Goal: Information Seeking & Learning: Find contact information

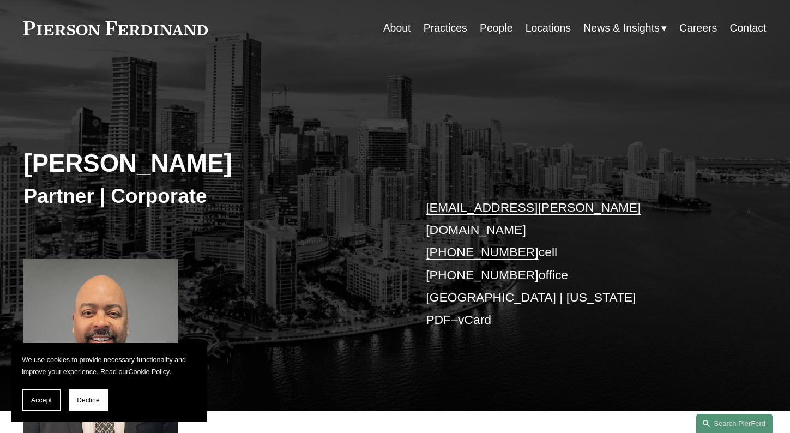
scroll to position [55, 0]
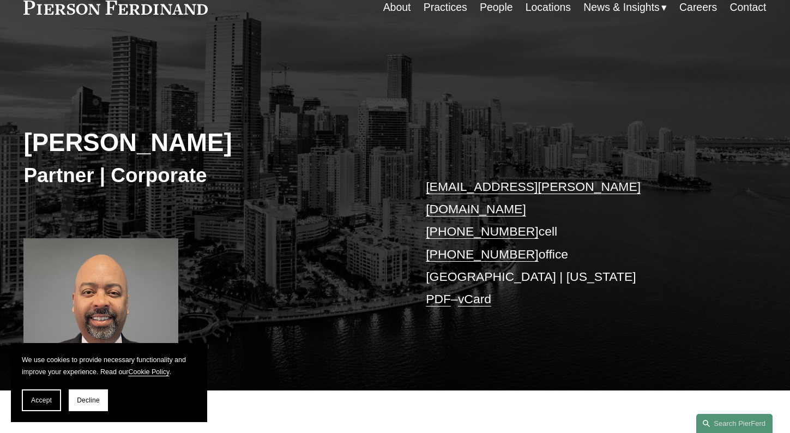
click at [39, 402] on span "Accept" at bounding box center [41, 401] width 21 height 8
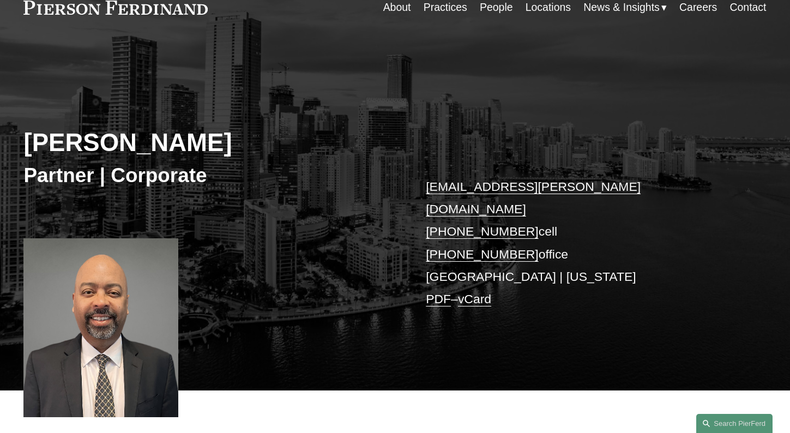
scroll to position [0, 0]
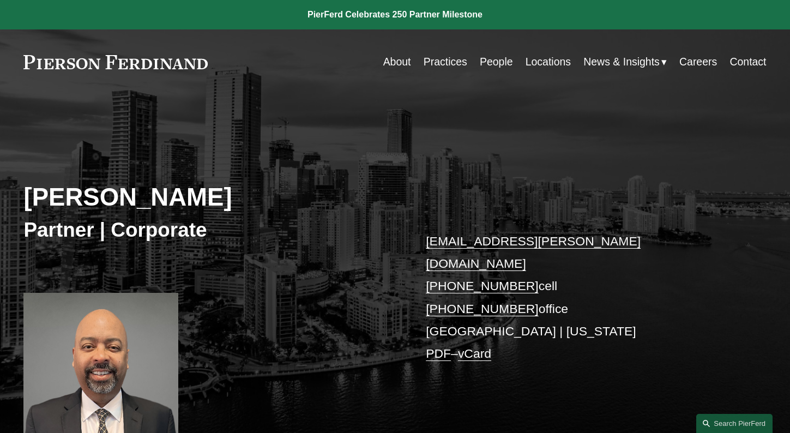
click at [441, 64] on link "Practices" at bounding box center [446, 61] width 44 height 21
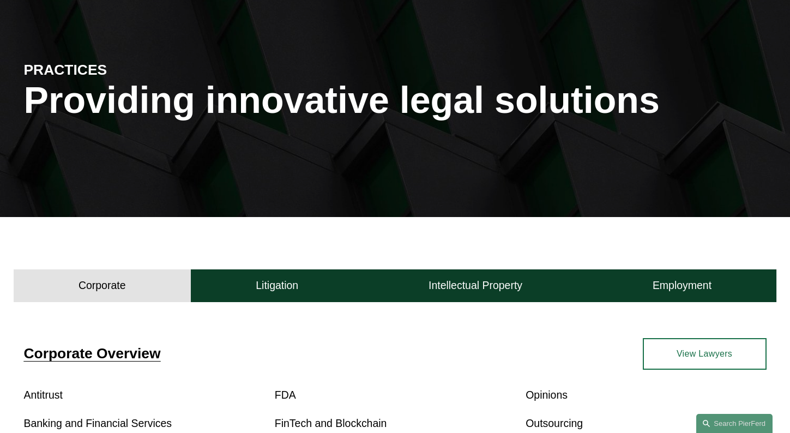
scroll to position [164, 0]
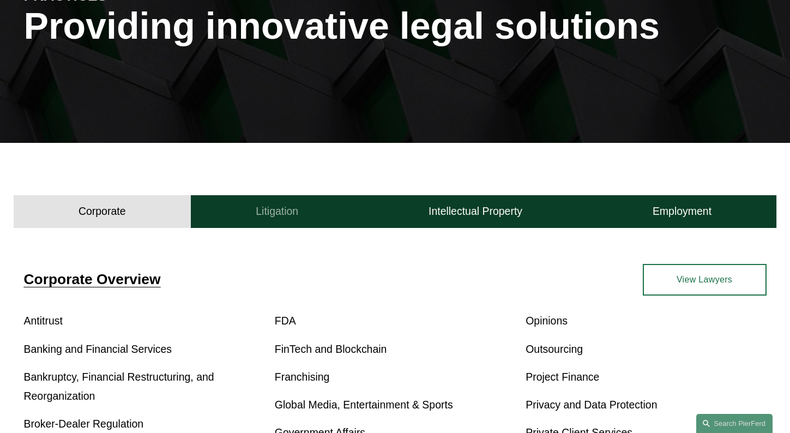
click at [298, 215] on button "Litigation" at bounding box center [277, 211] width 173 height 33
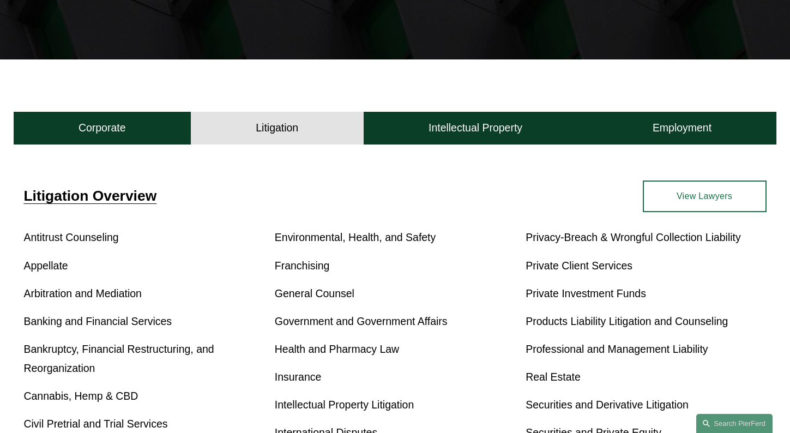
scroll to position [327, 0]
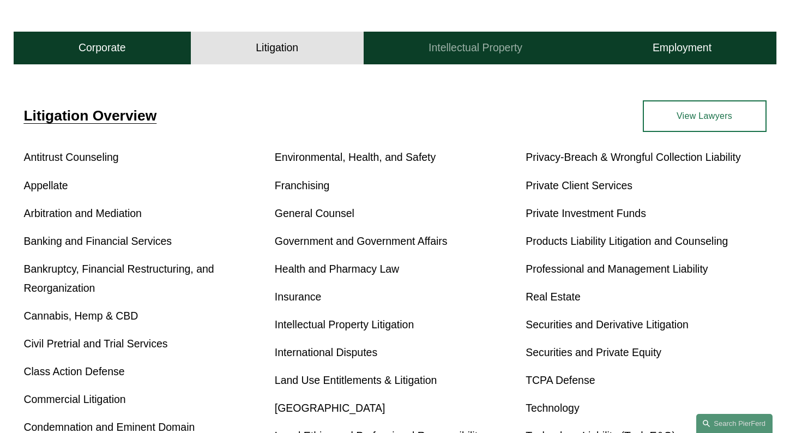
click at [497, 53] on h4 "Intellectual Property" at bounding box center [476, 48] width 94 height 14
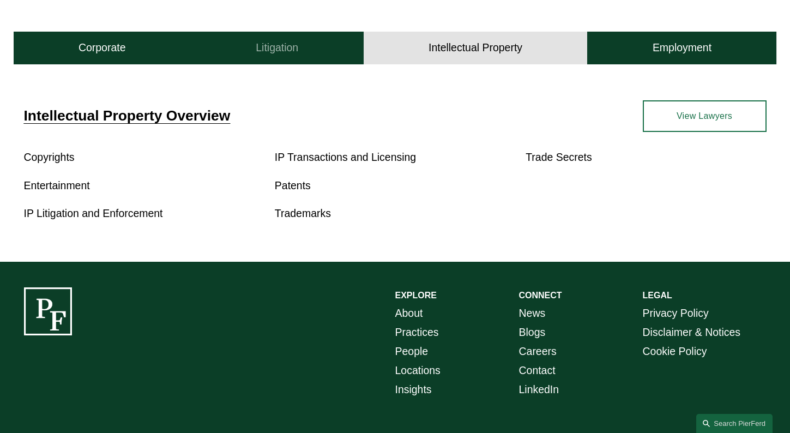
click at [310, 50] on button "Litigation" at bounding box center [277, 48] width 173 height 33
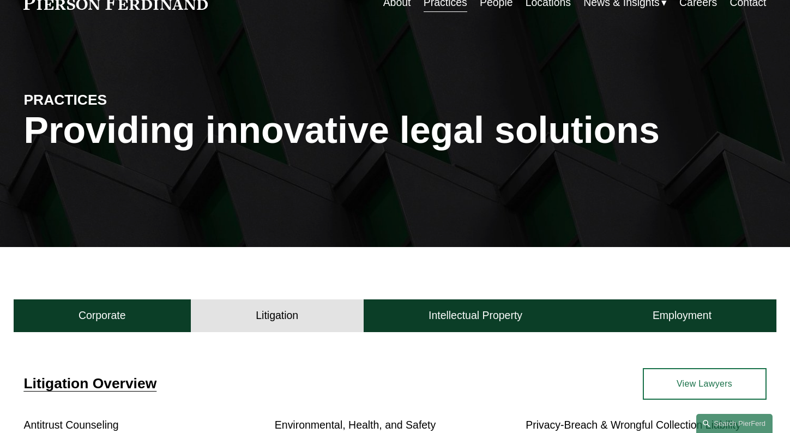
scroll to position [55, 0]
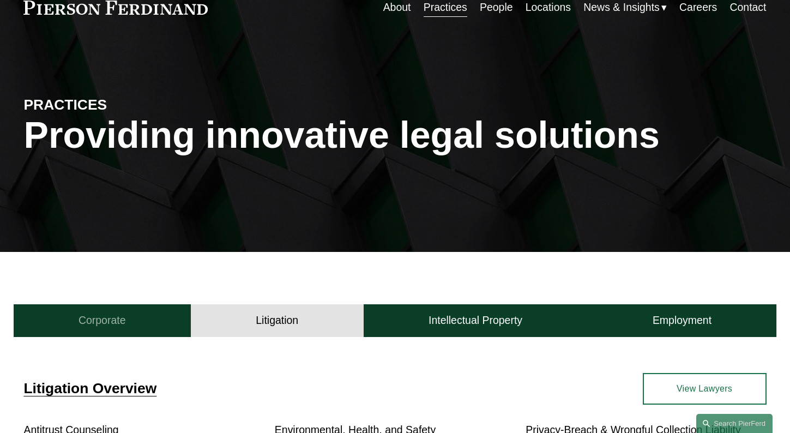
click at [134, 323] on button "Corporate" at bounding box center [102, 320] width 177 height 33
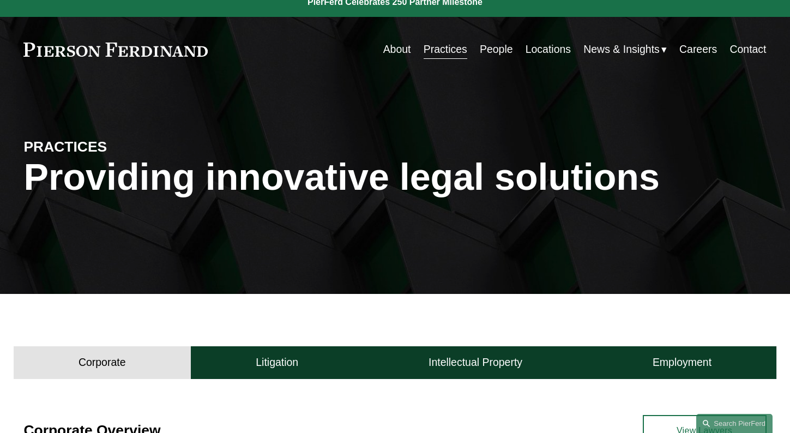
scroll to position [0, 0]
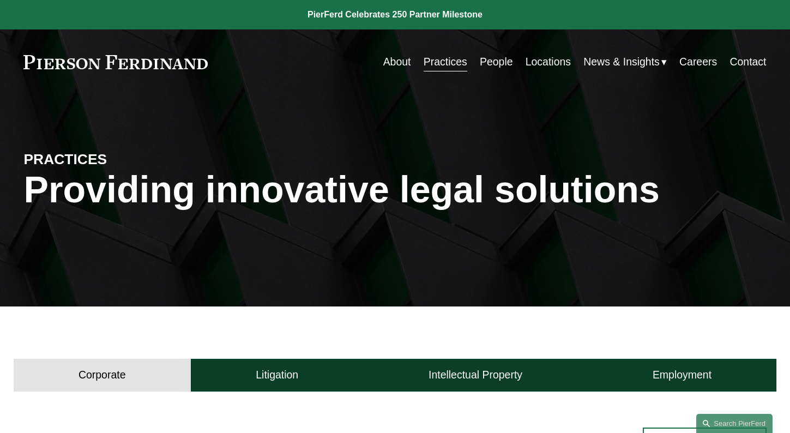
click at [397, 60] on link "About" at bounding box center [397, 61] width 28 height 21
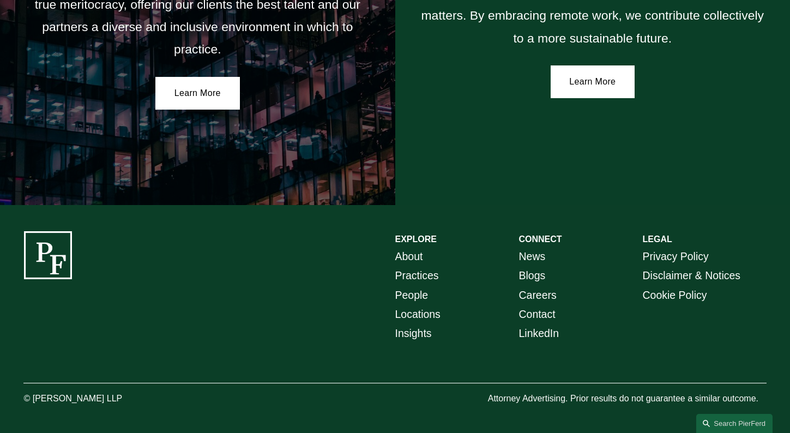
scroll to position [1960, 0]
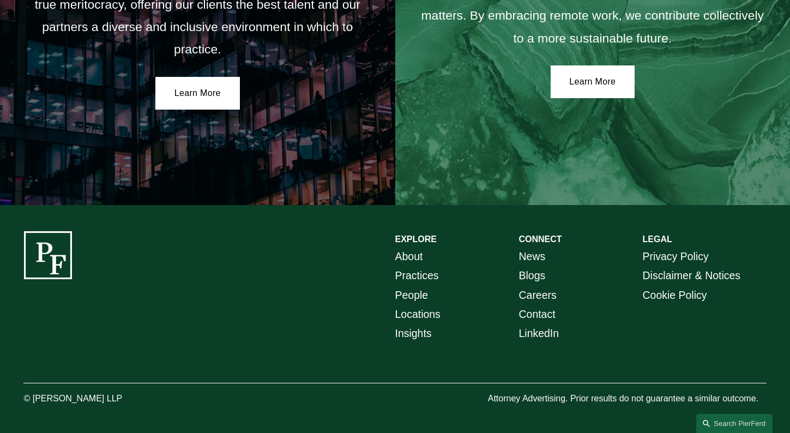
click at [433, 273] on link "Practices" at bounding box center [417, 275] width 44 height 19
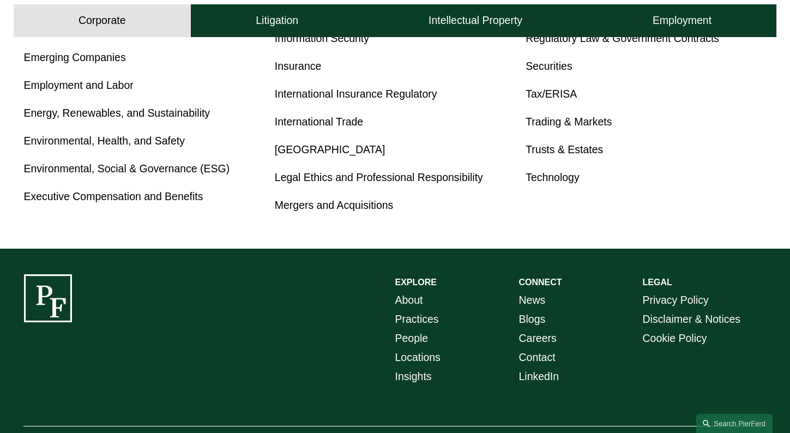
scroll to position [745, 0]
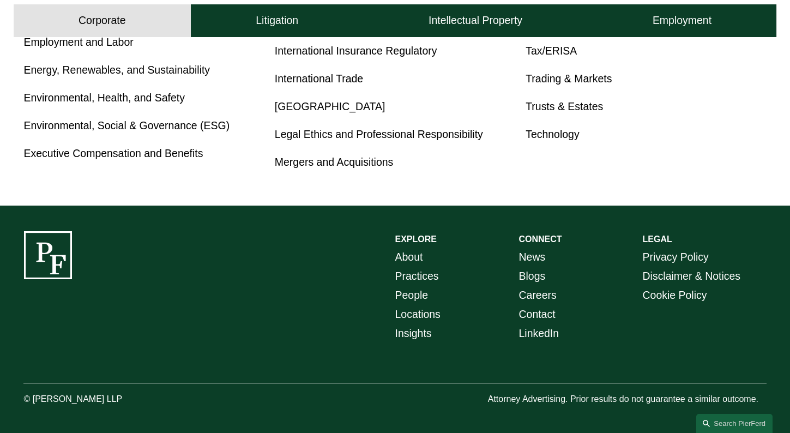
click at [421, 291] on link "People" at bounding box center [411, 295] width 33 height 19
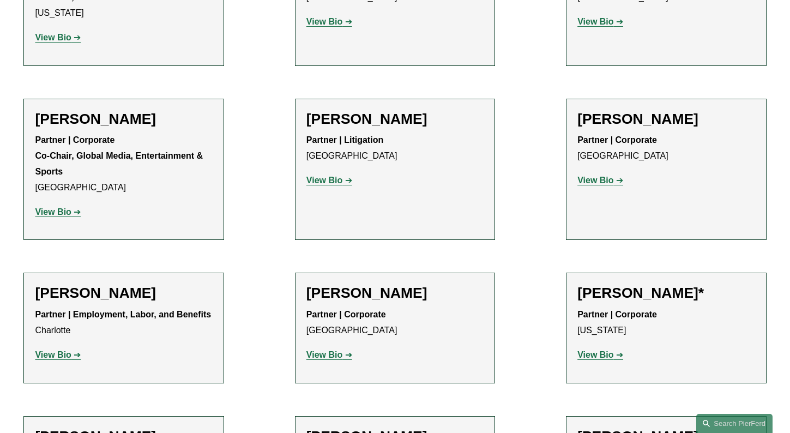
scroll to position [13723, 0]
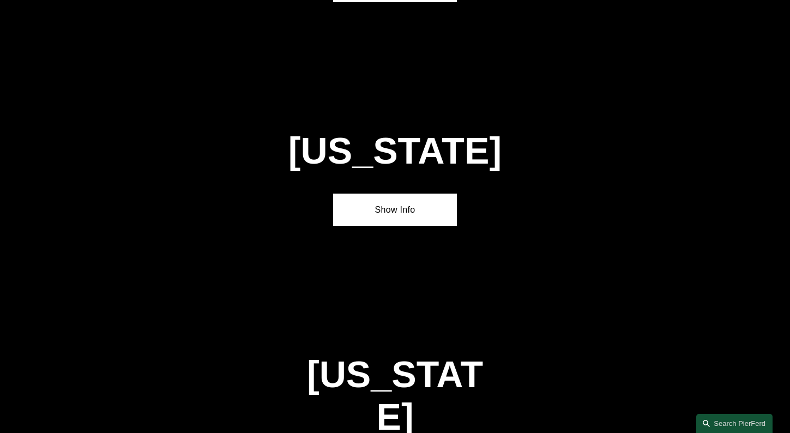
scroll to position [1418, 0]
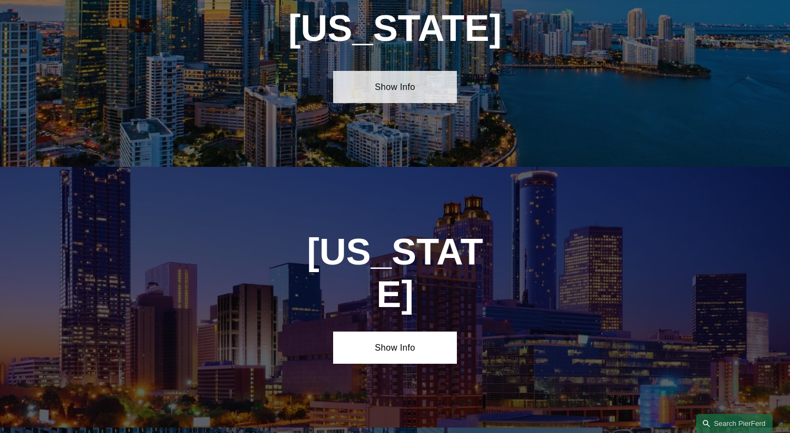
click at [406, 103] on link "Show Info" at bounding box center [395, 87] width 124 height 32
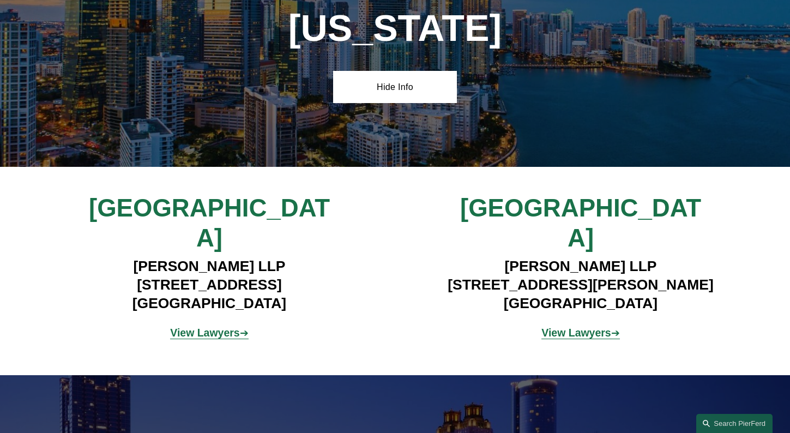
click at [221, 327] on strong "View Lawyers" at bounding box center [204, 333] width 69 height 12
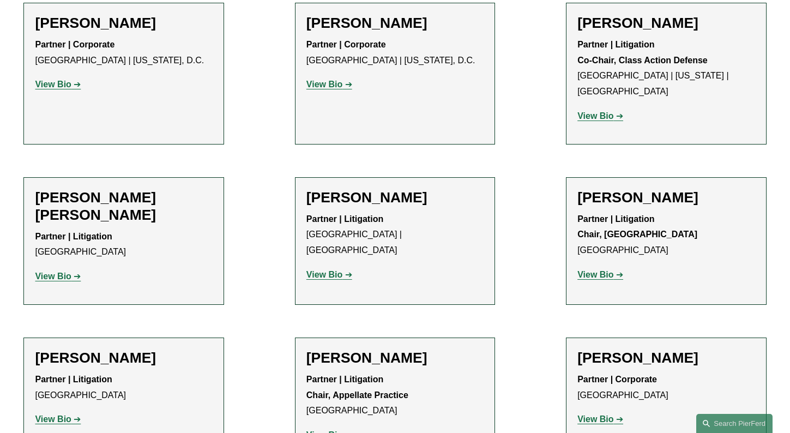
scroll to position [927, 0]
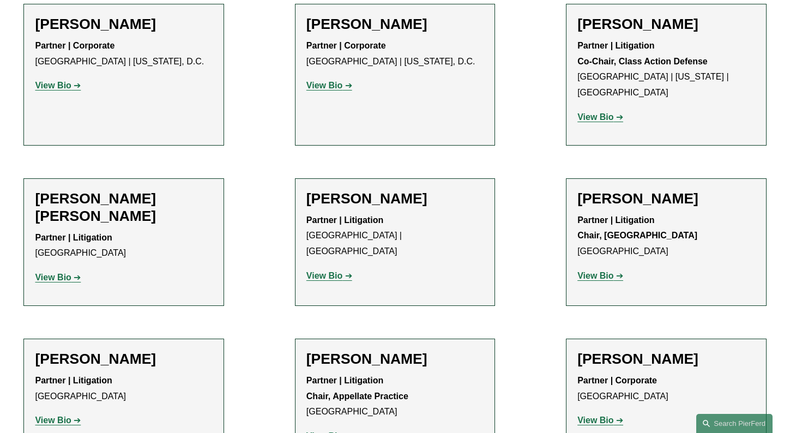
click at [592, 271] on strong "View Bio" at bounding box center [596, 275] width 36 height 9
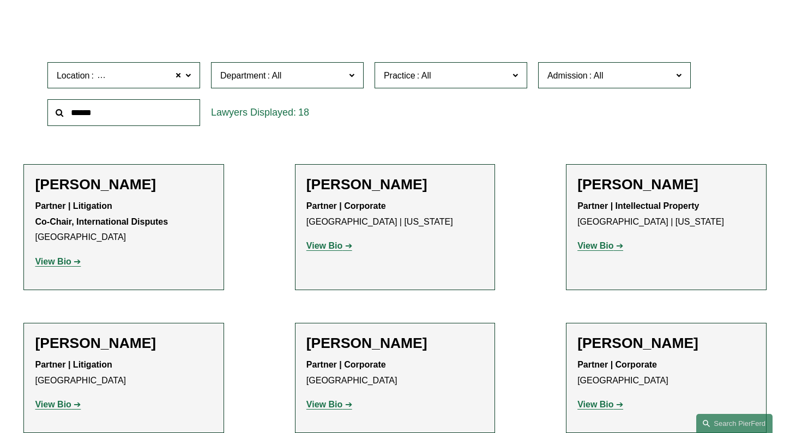
scroll to position [218, 0]
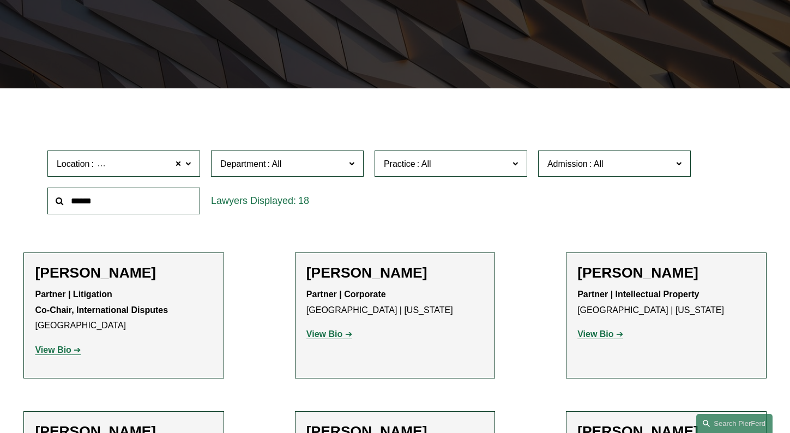
click at [335, 337] on strong "View Bio" at bounding box center [325, 333] width 36 height 9
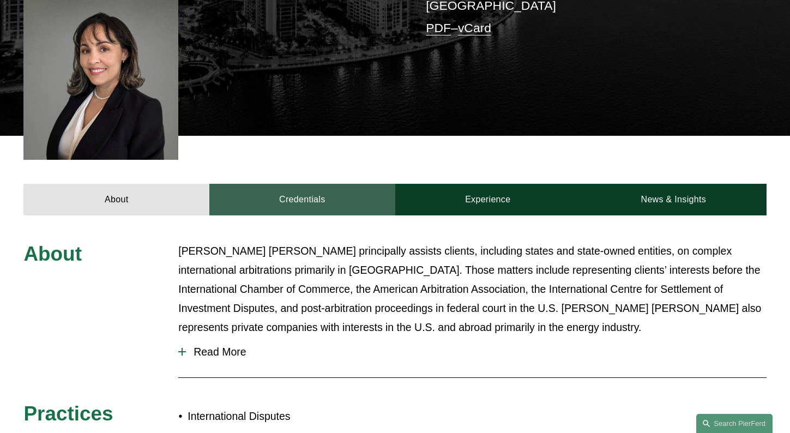
scroll to position [273, 0]
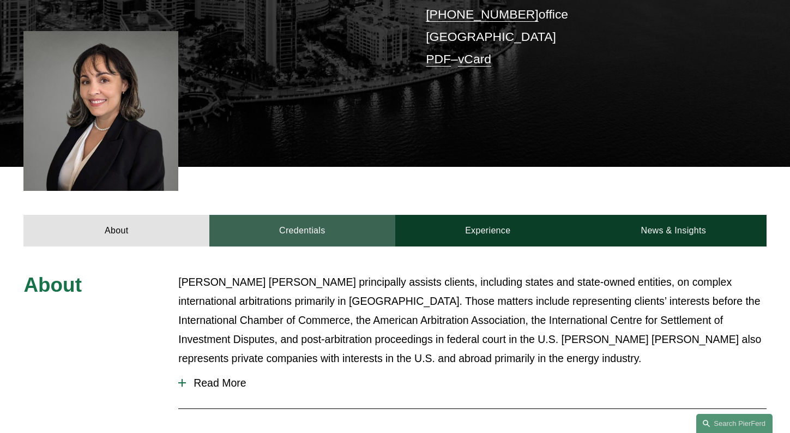
click at [288, 235] on link "Credentials" at bounding box center [302, 231] width 186 height 32
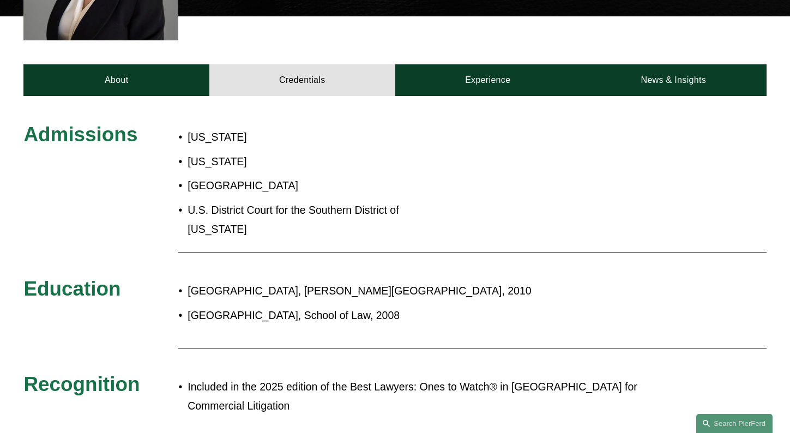
scroll to position [436, 0]
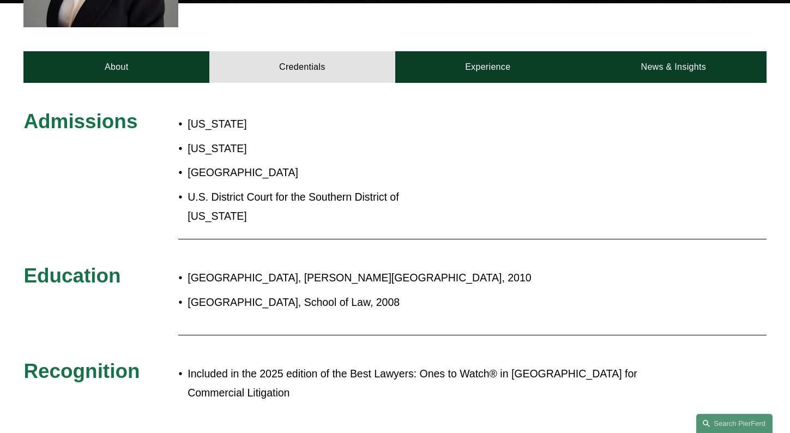
drag, startPoint x: 316, startPoint y: 264, endPoint x: 389, endPoint y: 291, distance: 77.8
click at [389, 291] on div "[GEOGRAPHIC_DATA], [PERSON_NAME][GEOGRAPHIC_DATA], 2010 [GEOGRAPHIC_DATA], Scho…" at bounding box center [425, 290] width 495 height 54
click at [389, 293] on p "[GEOGRAPHIC_DATA], School of Law, 2008" at bounding box center [431, 302] width 486 height 19
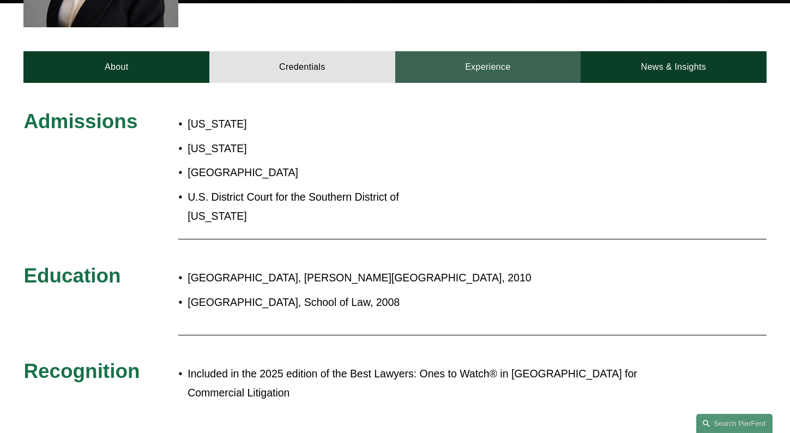
click at [478, 69] on link "Experience" at bounding box center [488, 67] width 186 height 32
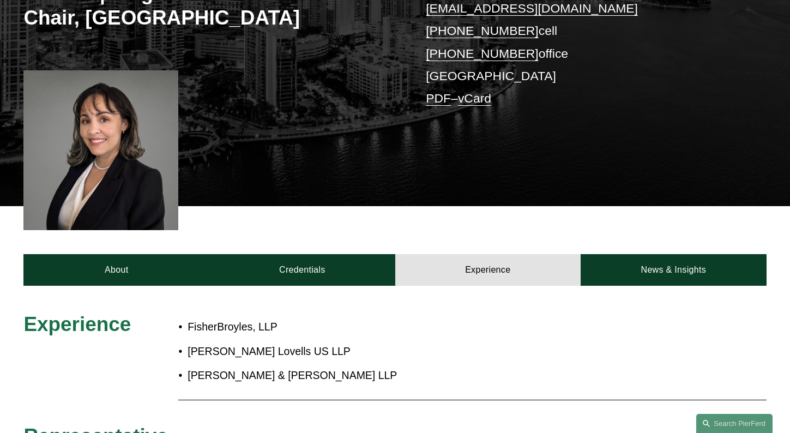
scroll to position [164, 0]
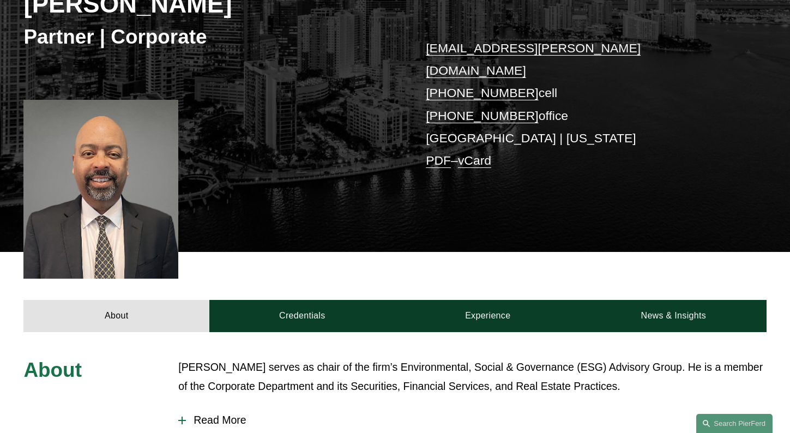
scroll to position [273, 0]
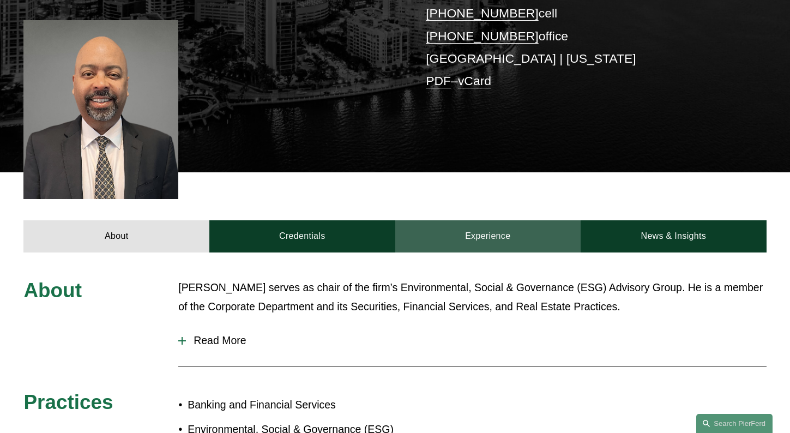
click at [511, 220] on link "Experience" at bounding box center [488, 236] width 186 height 32
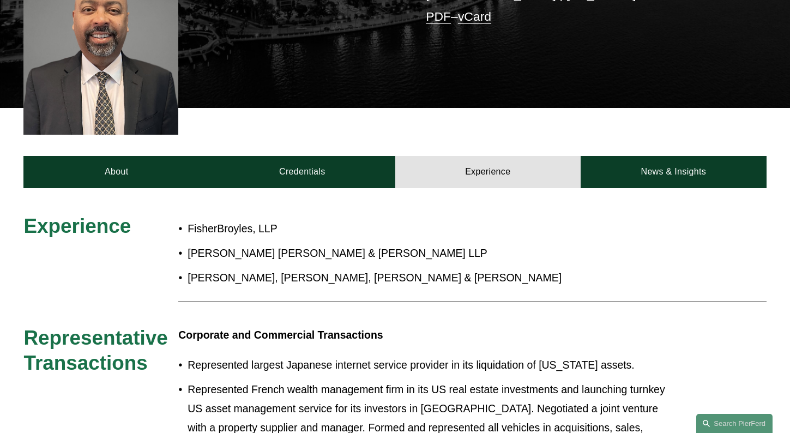
scroll to position [327, 0]
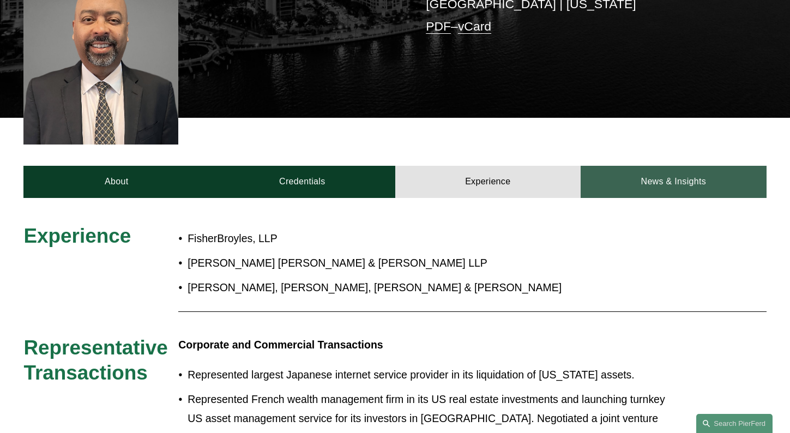
click at [643, 166] on link "News & Insights" at bounding box center [674, 182] width 186 height 32
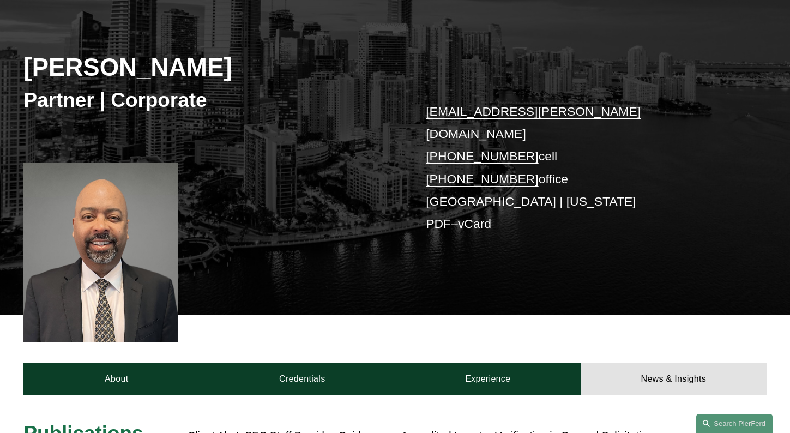
scroll to position [218, 0]
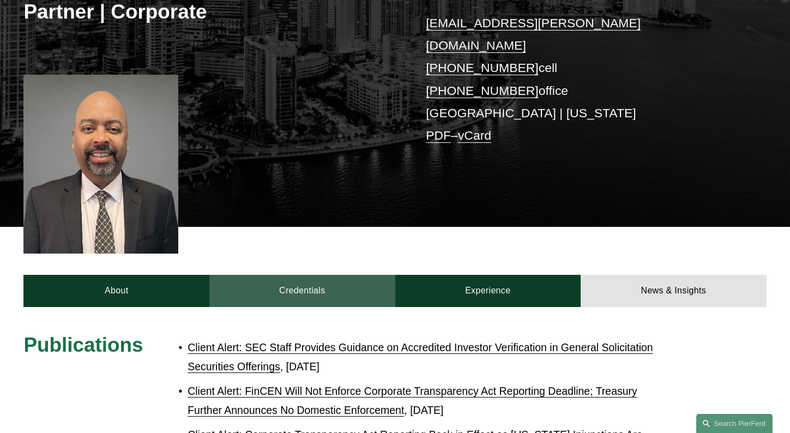
click at [312, 275] on link "Credentials" at bounding box center [302, 291] width 186 height 32
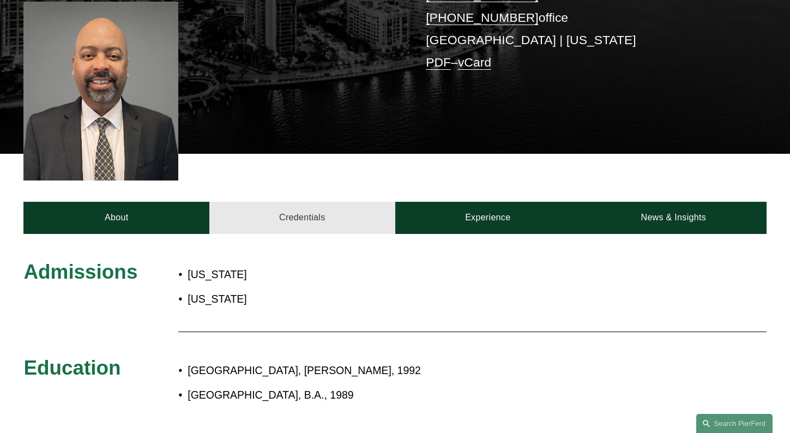
scroll to position [327, 0]
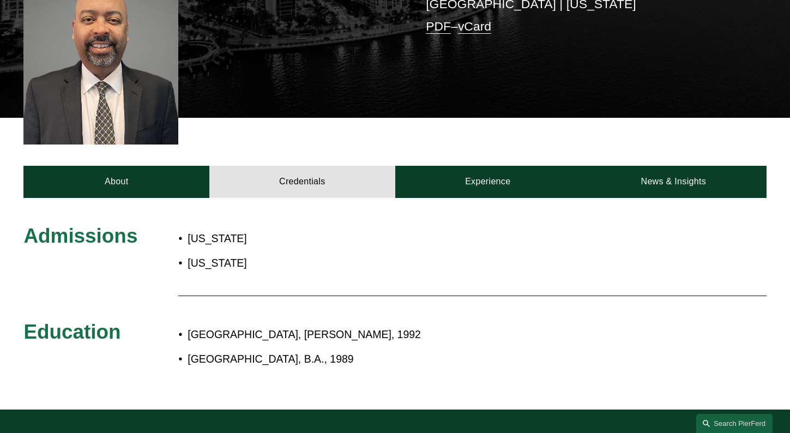
drag, startPoint x: 257, startPoint y: 316, endPoint x: 352, endPoint y: 344, distance: 99.4
click at [352, 344] on ul "[GEOGRAPHIC_DATA], [PERSON_NAME], 1992 [GEOGRAPHIC_DATA], B.A., 1989" at bounding box center [425, 347] width 495 height 44
click at [352, 350] on p "[GEOGRAPHIC_DATA], B.A., 1989" at bounding box center [431, 359] width 486 height 19
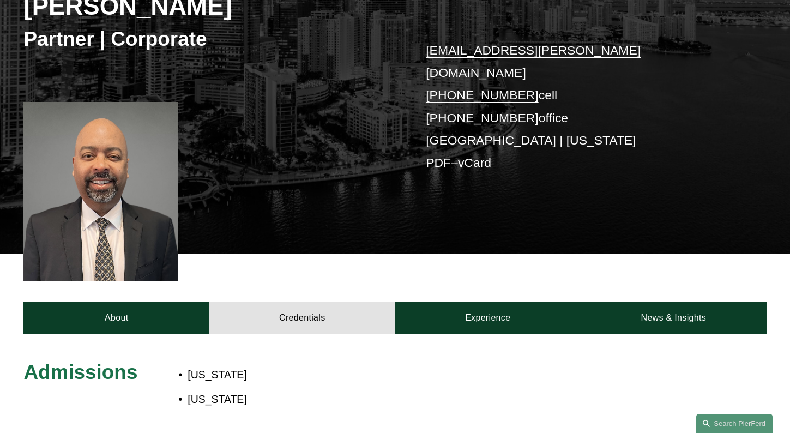
scroll to position [164, 0]
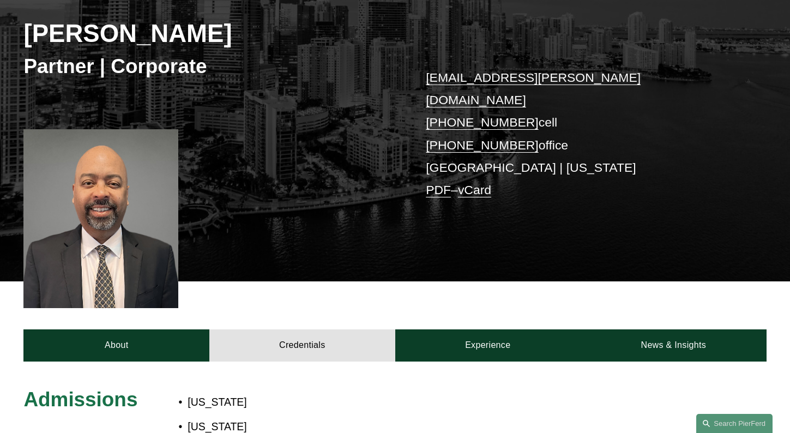
click at [472, 183] on link "vCard" at bounding box center [474, 190] width 33 height 14
click at [674, 94] on p "[EMAIL_ADDRESS][PERSON_NAME][DOMAIN_NAME] [PHONE_NUMBER] cell [PHONE_NUMBER] of…" at bounding box center [581, 134] width 310 height 135
